Goal: Task Accomplishment & Management: Manage account settings

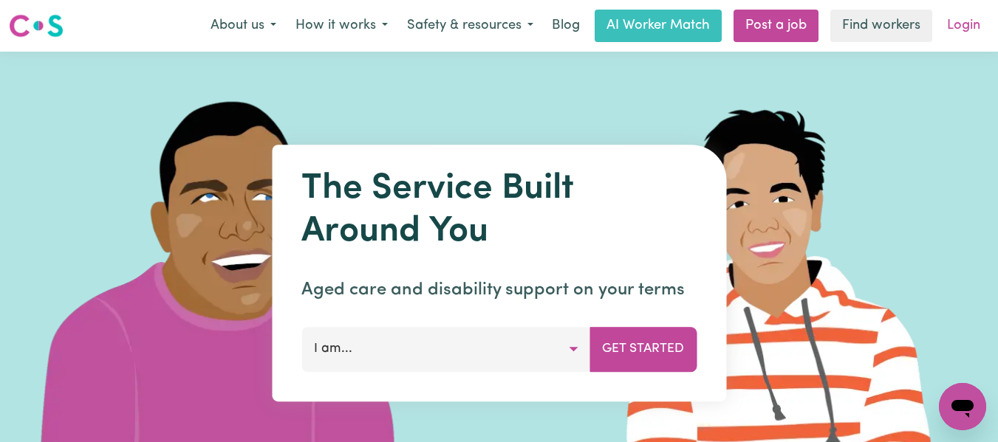
click at [961, 28] on link "Login" at bounding box center [963, 26] width 51 height 32
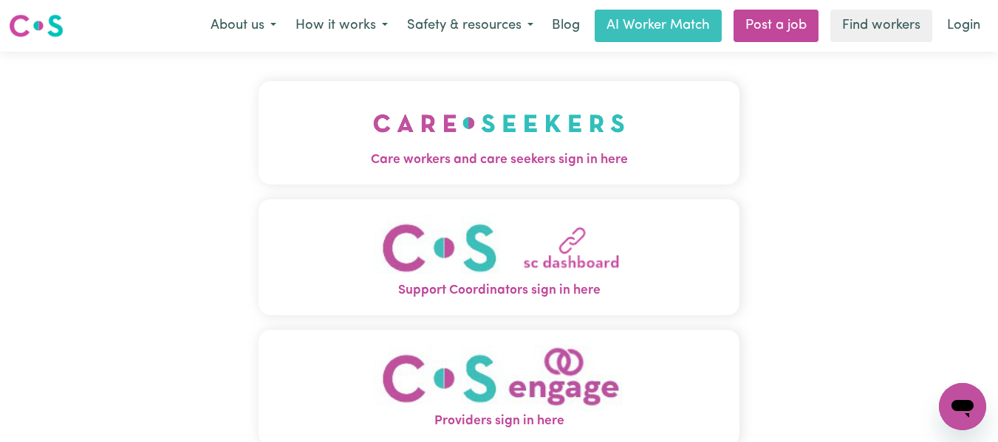
click at [464, 140] on img "Care workers and care seekers sign in here" at bounding box center [499, 123] width 252 height 55
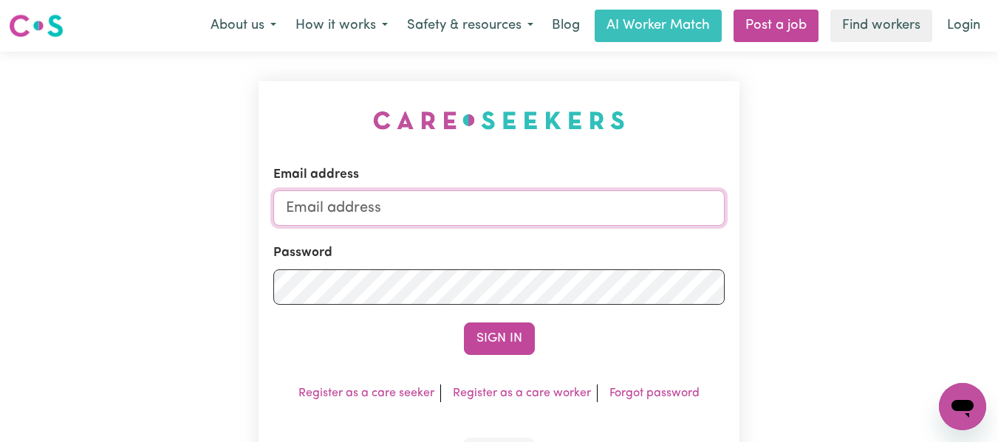
click at [434, 205] on input "Email address" at bounding box center [499, 208] width 452 height 35
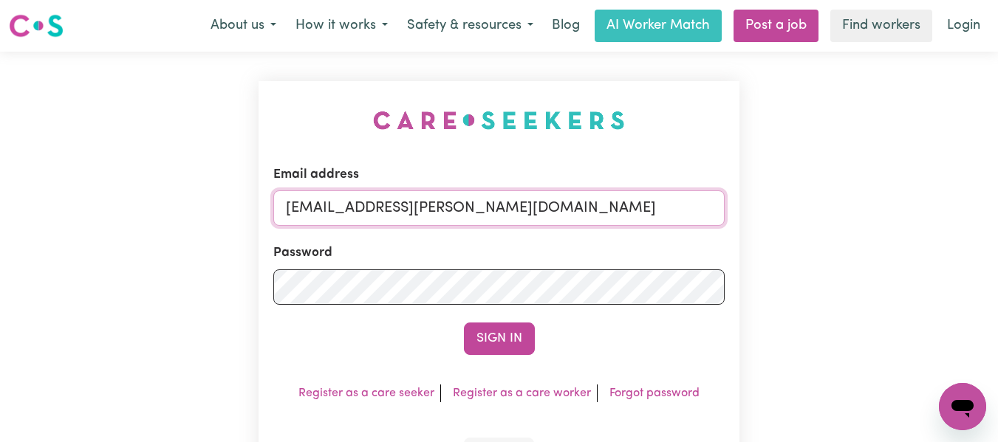
type input "[EMAIL_ADDRESS][PERSON_NAME][DOMAIN_NAME]"
click at [464, 323] on button "Sign In" at bounding box center [499, 339] width 71 height 32
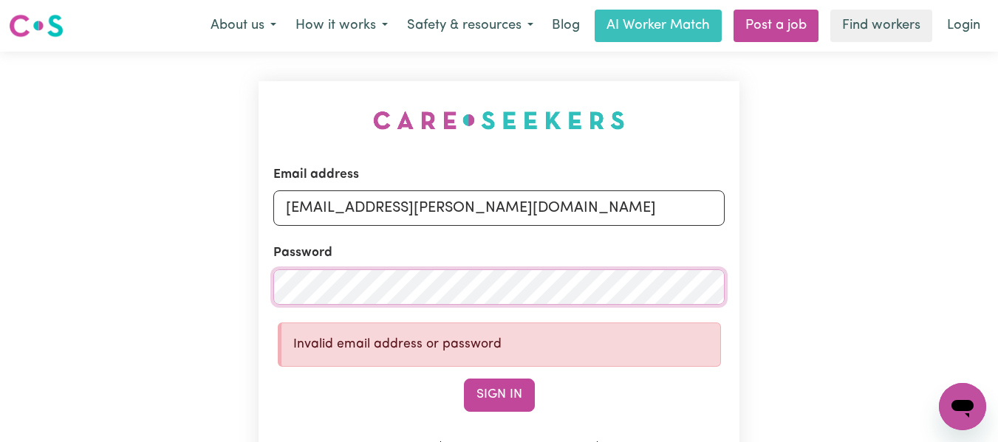
click at [216, 271] on div "Email address [EMAIL_ADDRESS][PERSON_NAME][DOMAIN_NAME] Password Invalid email …" at bounding box center [499, 319] width 998 height 535
click at [464, 379] on button "Sign In" at bounding box center [499, 395] width 71 height 32
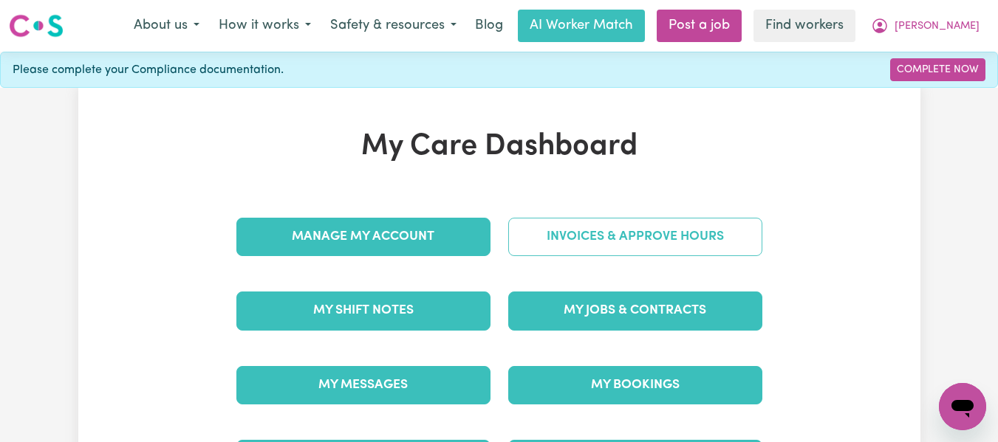
click at [618, 223] on link "Invoices & Approve Hours" at bounding box center [635, 237] width 254 height 38
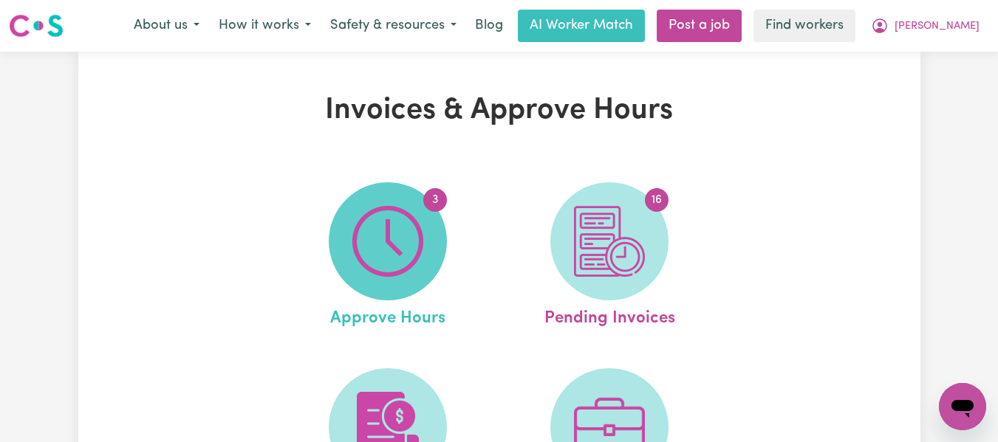
click at [385, 223] on img at bounding box center [387, 241] width 71 height 71
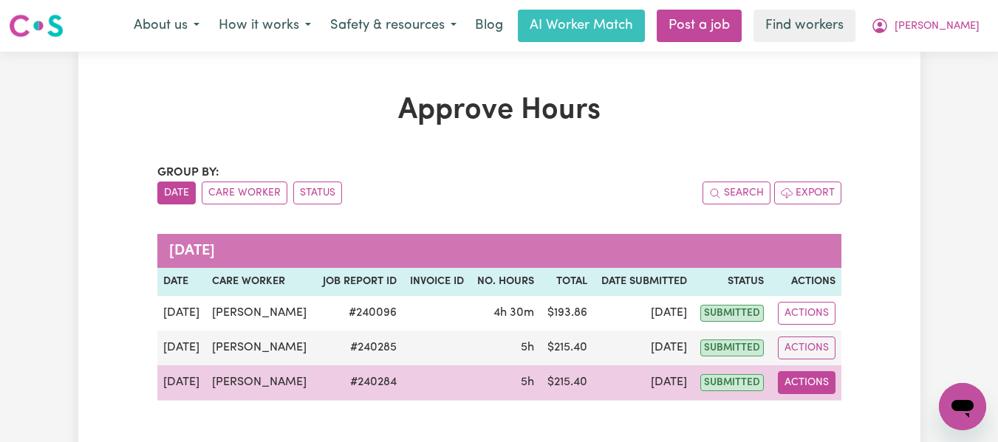
click at [806, 383] on button "Actions" at bounding box center [807, 382] width 58 height 23
click at [816, 408] on link "View Job Report" at bounding box center [843, 417] width 126 height 30
select select "pm"
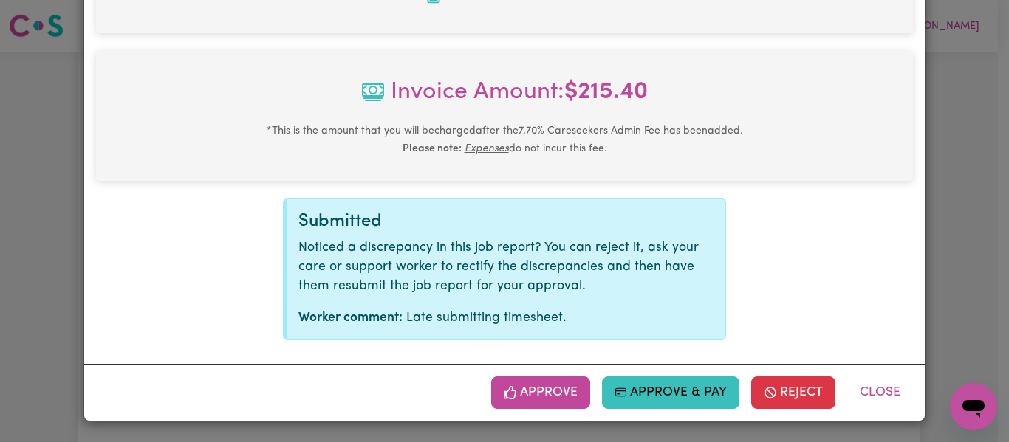
scroll to position [696, 0]
click at [521, 391] on button "Approve" at bounding box center [540, 393] width 99 height 32
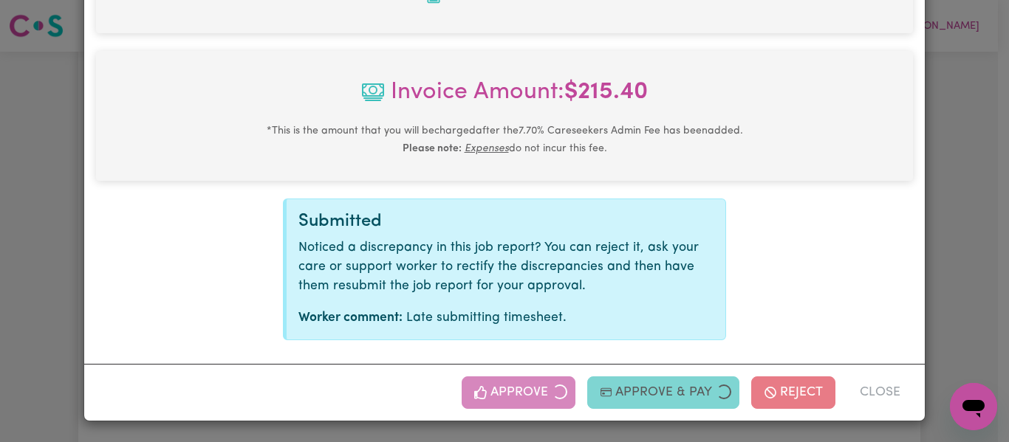
scroll to position [459, 0]
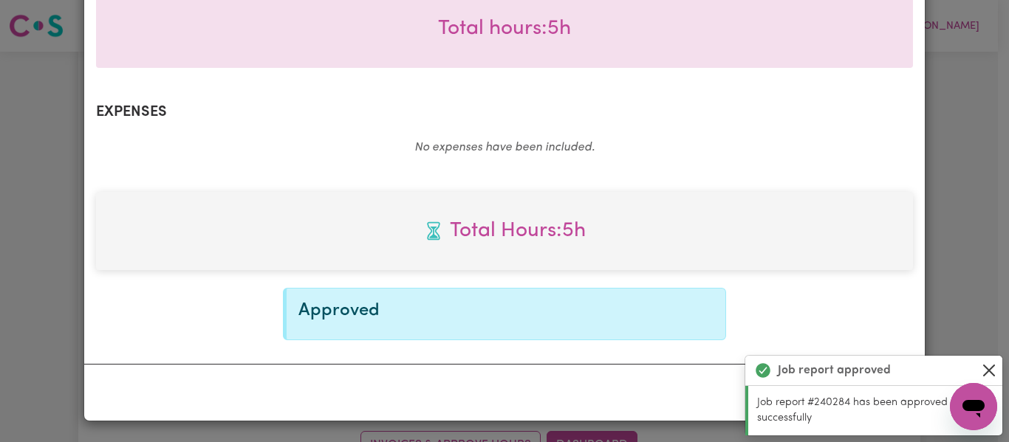
click at [985, 366] on button "Close" at bounding box center [989, 371] width 18 height 18
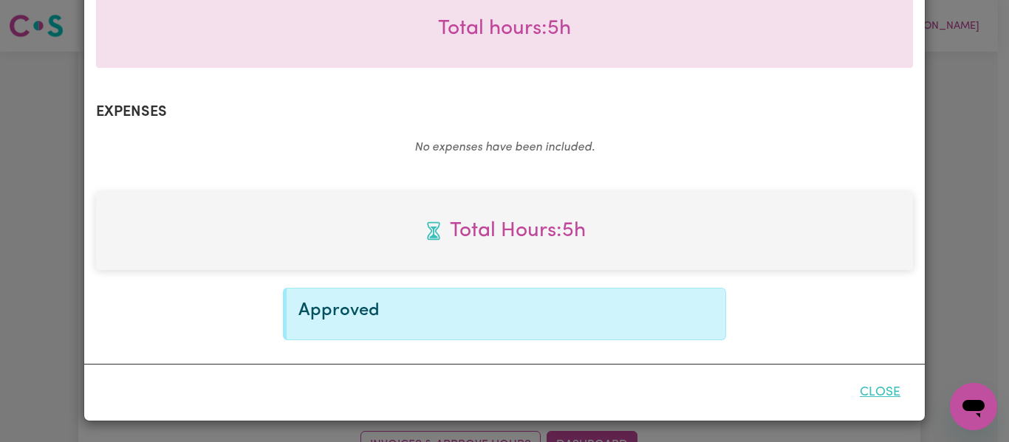
click at [881, 390] on button "Close" at bounding box center [880, 393] width 66 height 32
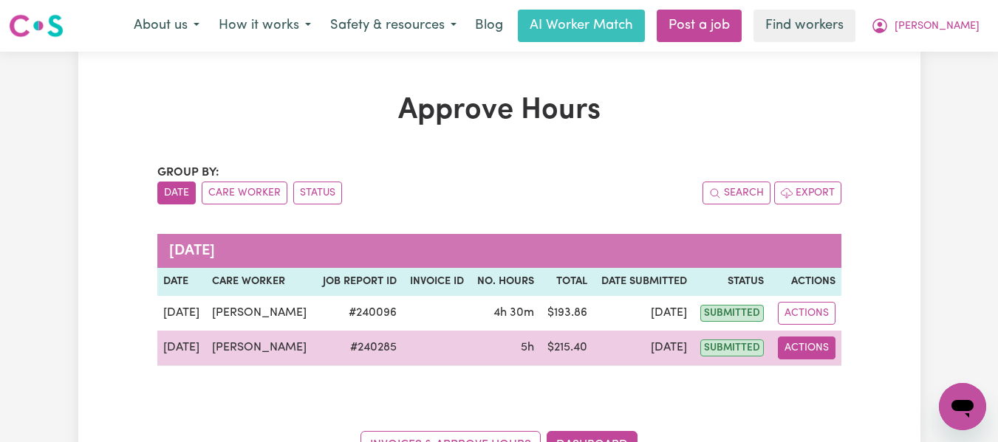
click at [799, 346] on button "Actions" at bounding box center [807, 348] width 58 height 23
click at [836, 379] on link "View Job Report" at bounding box center [843, 383] width 126 height 30
select select "pm"
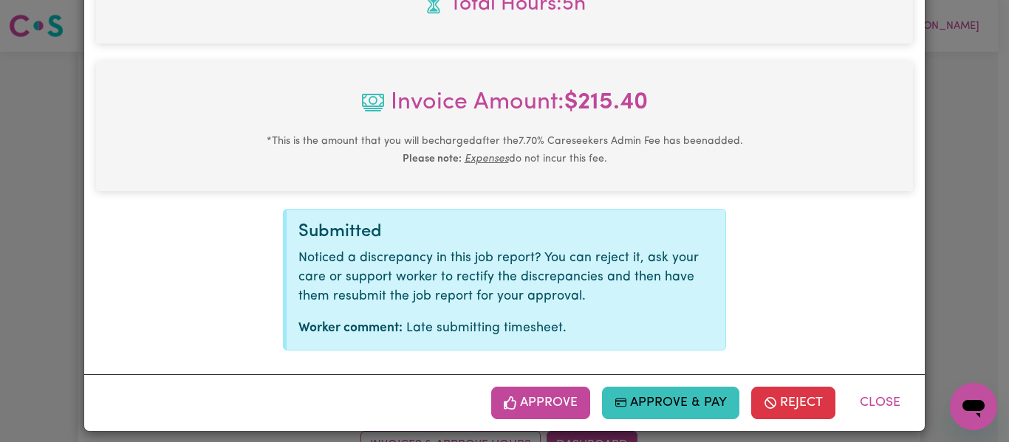
scroll to position [696, 0]
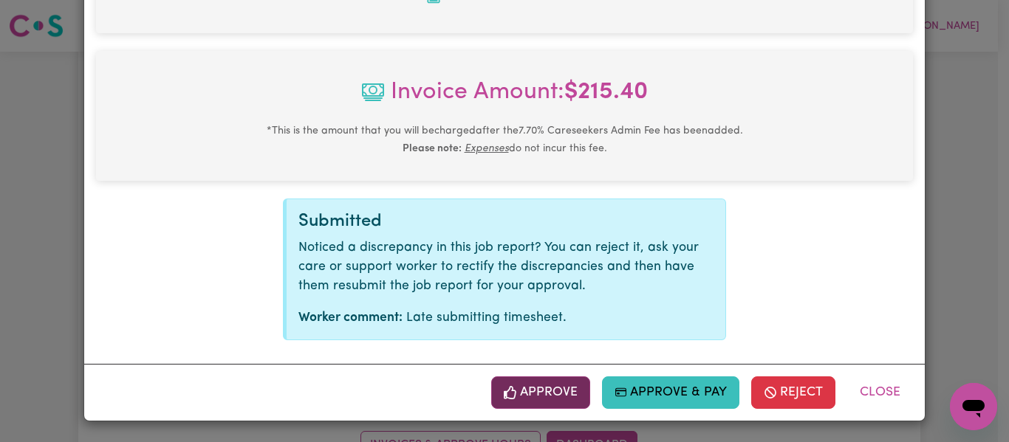
click at [538, 385] on button "Approve" at bounding box center [540, 393] width 99 height 32
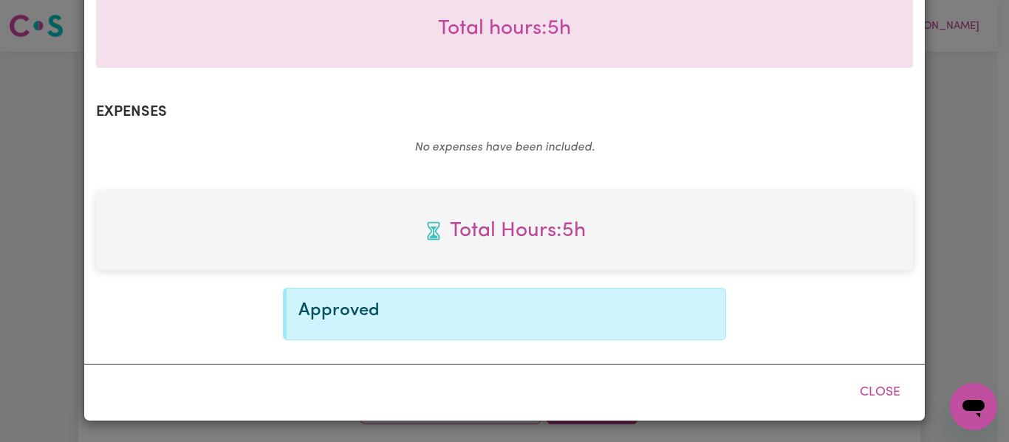
scroll to position [459, 0]
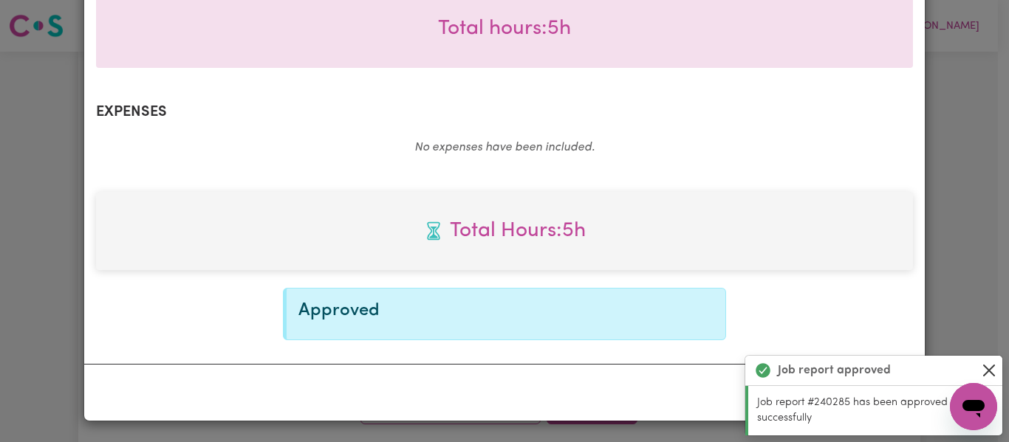
click at [989, 363] on button "Close" at bounding box center [989, 371] width 18 height 18
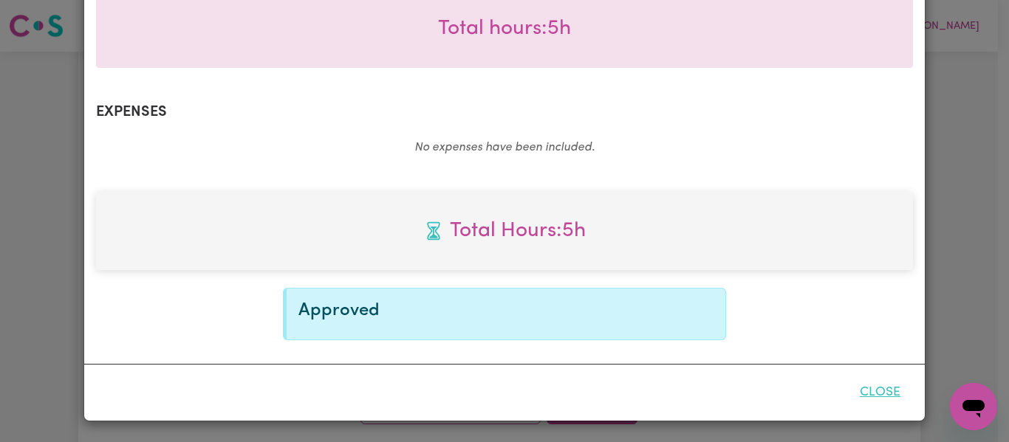
click at [875, 388] on button "Close" at bounding box center [880, 393] width 66 height 32
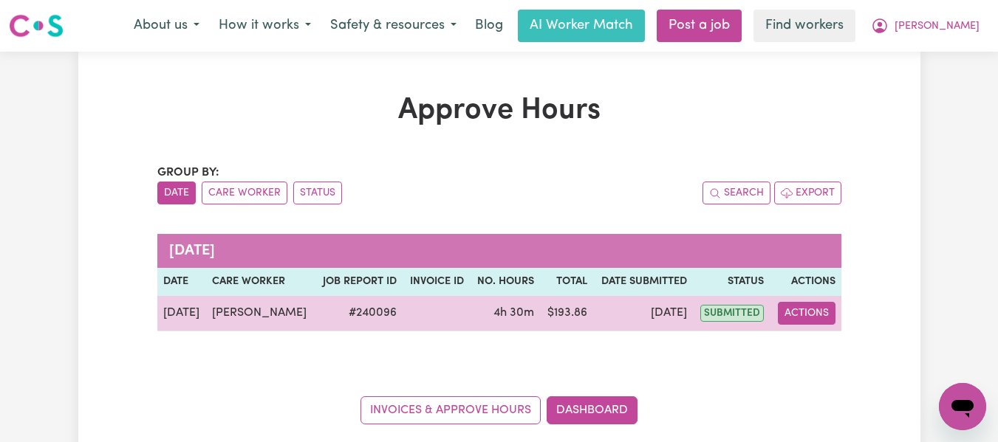
click at [804, 315] on button "Actions" at bounding box center [807, 313] width 58 height 23
click at [829, 346] on link "View Job Report" at bounding box center [843, 348] width 126 height 30
select select "pm"
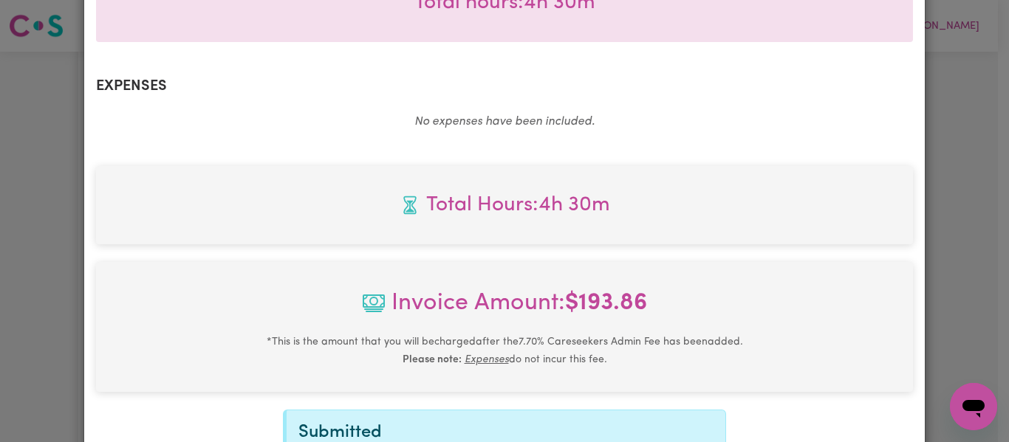
scroll to position [665, 0]
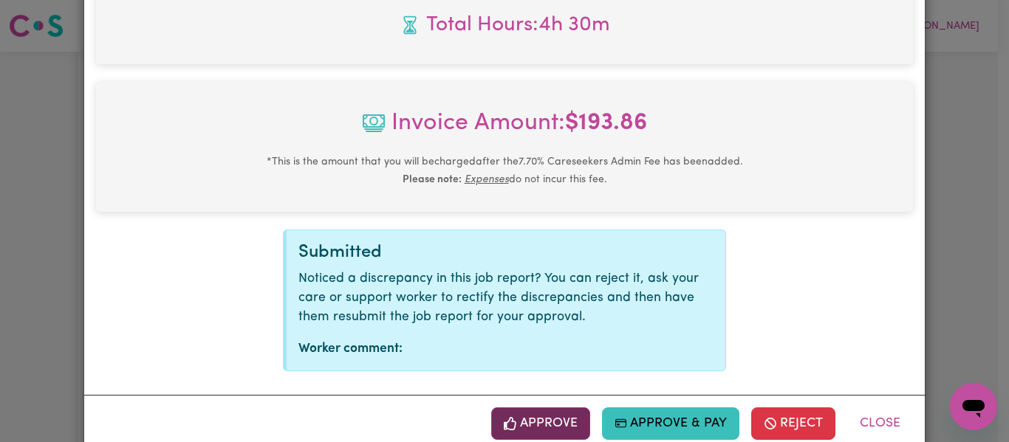
click at [529, 420] on button "Approve" at bounding box center [540, 424] width 99 height 32
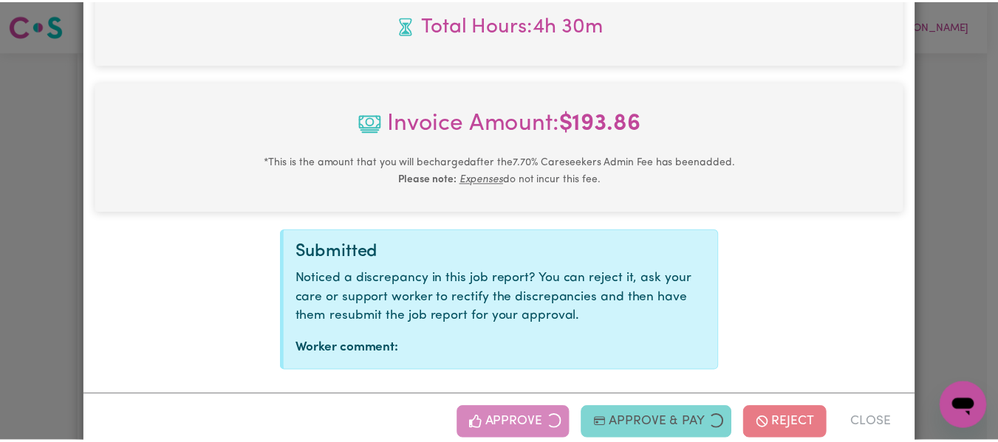
scroll to position [459, 0]
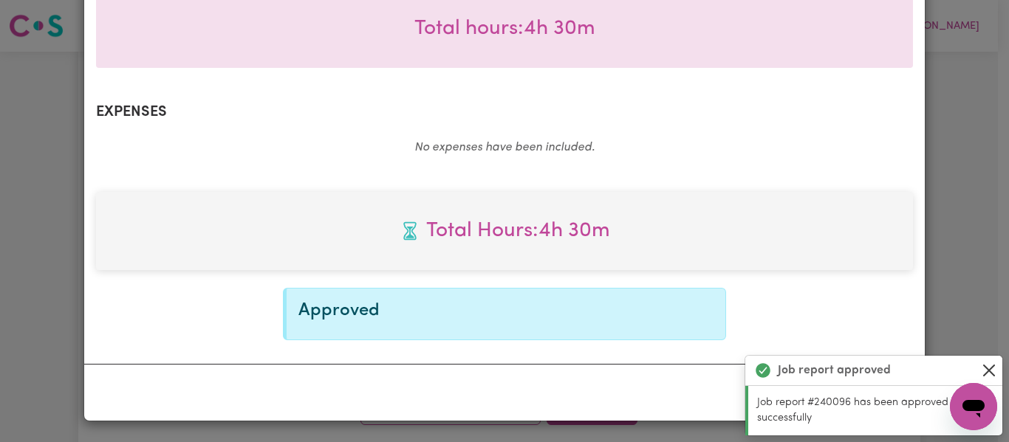
click at [992, 368] on button "Close" at bounding box center [989, 371] width 18 height 18
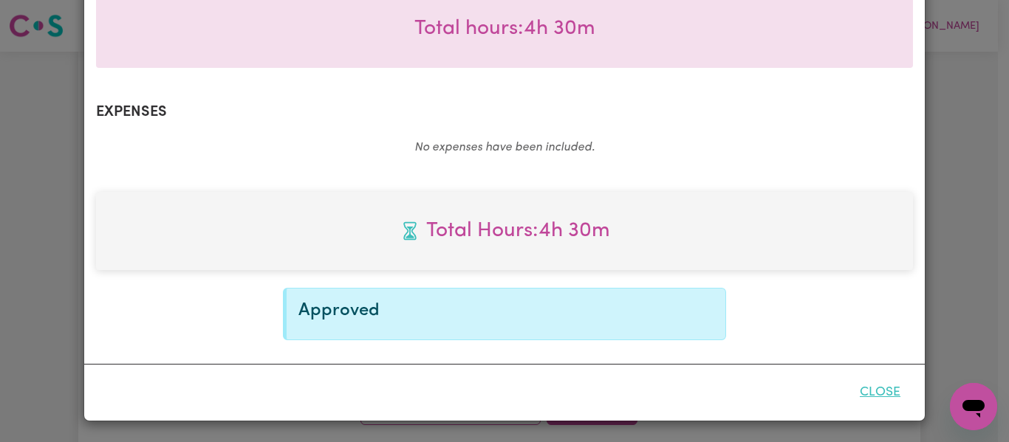
click at [868, 388] on button "Close" at bounding box center [880, 393] width 66 height 32
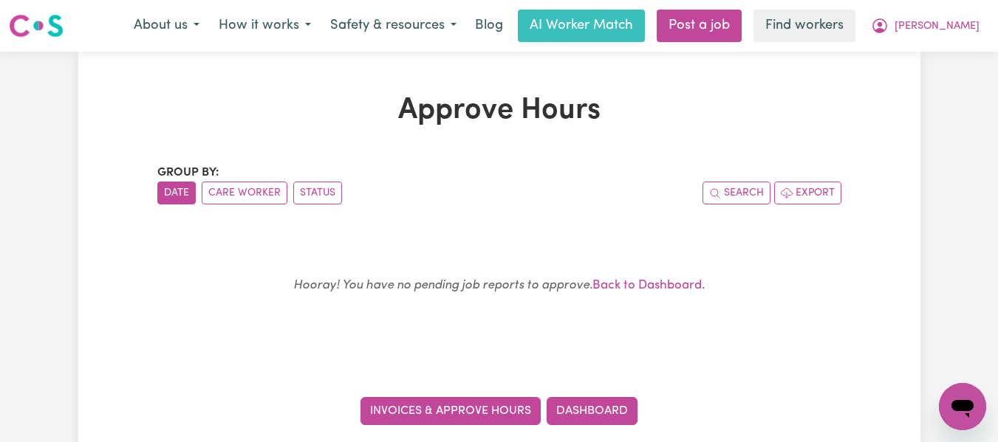
click at [490, 409] on link "Invoices & Approve Hours" at bounding box center [450, 411] width 180 height 28
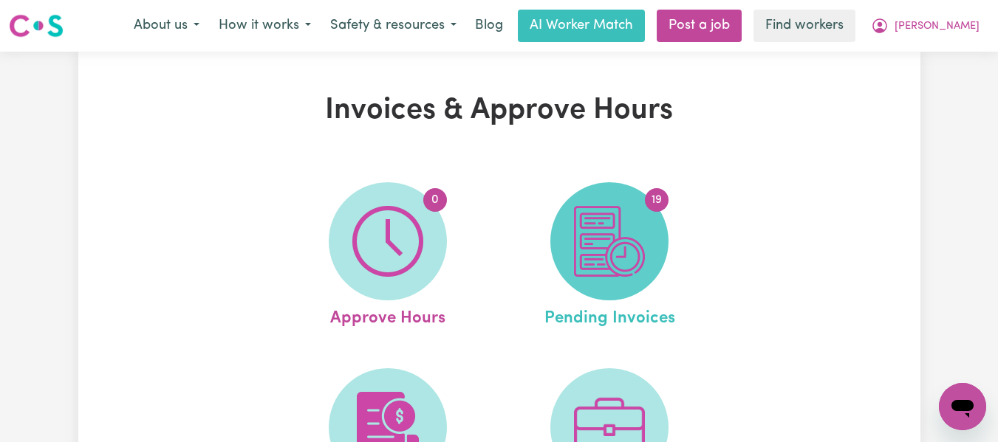
click at [631, 244] on img at bounding box center [609, 241] width 71 height 71
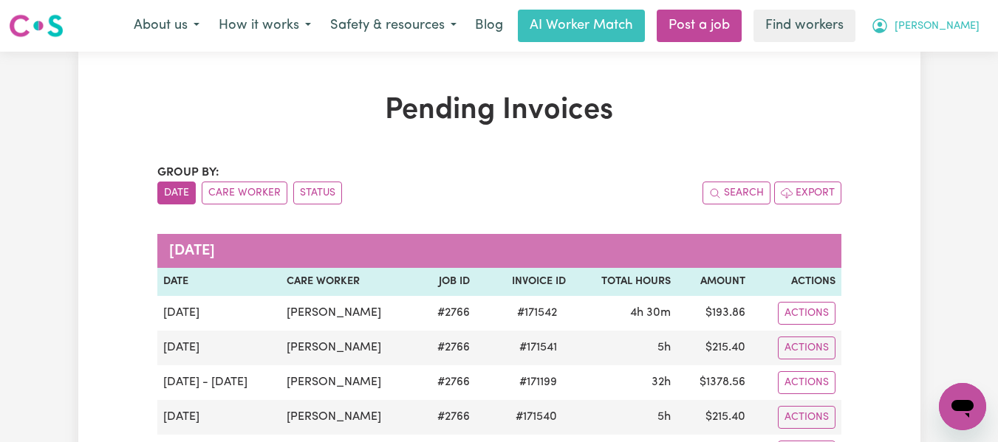
click at [958, 24] on span "[PERSON_NAME]" at bounding box center [936, 26] width 85 height 16
click at [920, 80] on link "Logout" at bounding box center [929, 85] width 117 height 28
